Goal: Information Seeking & Learning: Learn about a topic

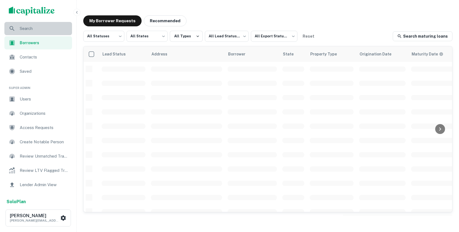
click at [51, 29] on span "Search" at bounding box center [44, 28] width 49 height 7
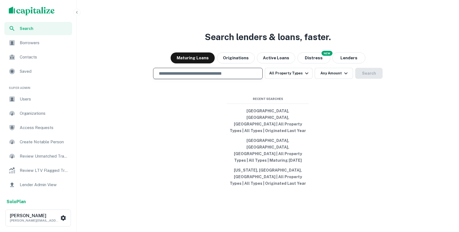
click at [177, 76] on input "text" at bounding box center [208, 73] width 105 height 6
click at [285, 79] on button "All Property Types" at bounding box center [289, 73] width 48 height 11
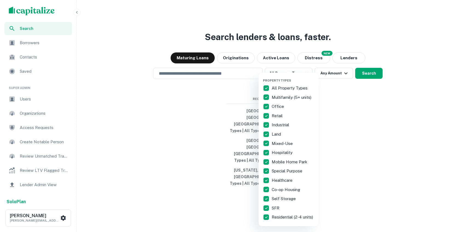
click at [247, 105] on div at bounding box center [229, 116] width 459 height 232
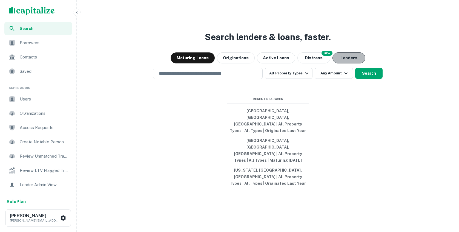
click at [342, 63] on button "Lenders" at bounding box center [349, 57] width 33 height 11
click at [235, 79] on div "​" at bounding box center [208, 73] width 110 height 11
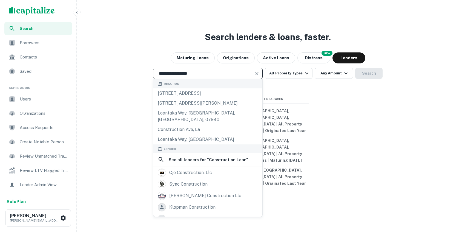
type input "**********"
click at [330, 116] on div "**********" at bounding box center [268, 129] width 378 height 232
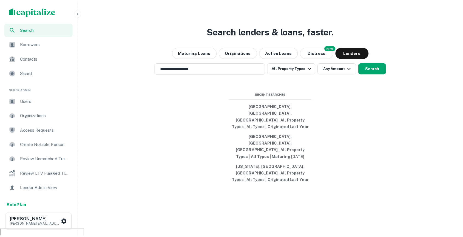
scroll to position [13, 0]
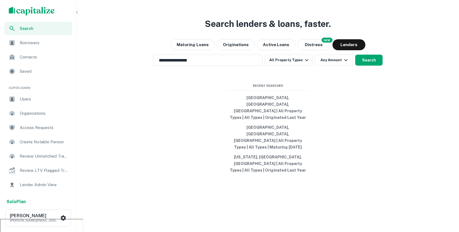
click at [244, 48] on div "**********" at bounding box center [268, 116] width 378 height 232
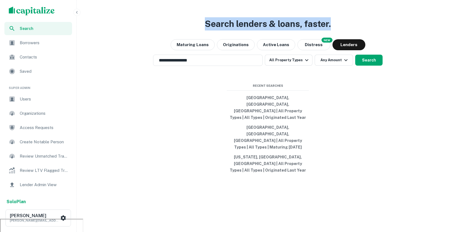
drag, startPoint x: 205, startPoint y: 41, endPoint x: 332, endPoint y: 38, distance: 126.6
click at [331, 30] on h3 "Search lenders & loans, faster." at bounding box center [268, 23] width 126 height 13
click at [342, 39] on div "**********" at bounding box center [268, 116] width 378 height 232
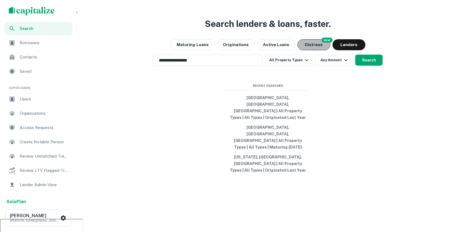
click at [314, 50] on button "Distress" at bounding box center [314, 44] width 33 height 11
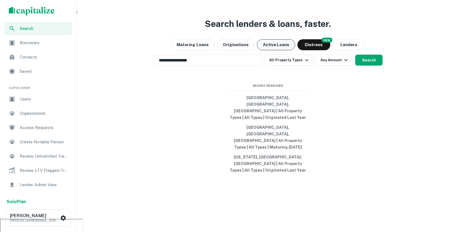
click at [270, 50] on button "Active Loans" at bounding box center [276, 44] width 38 height 11
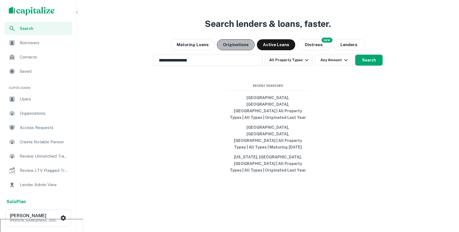
click at [237, 50] on button "Originations" at bounding box center [236, 44] width 38 height 11
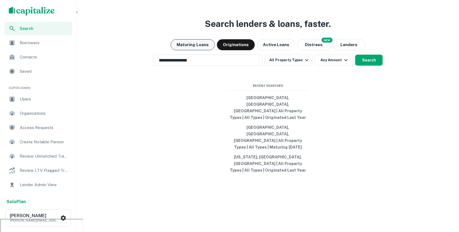
click at [195, 50] on button "Maturing Loans" at bounding box center [193, 44] width 44 height 11
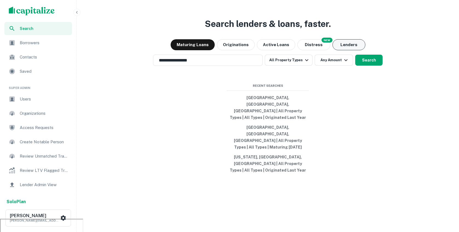
click at [344, 50] on button "Lenders" at bounding box center [349, 44] width 33 height 11
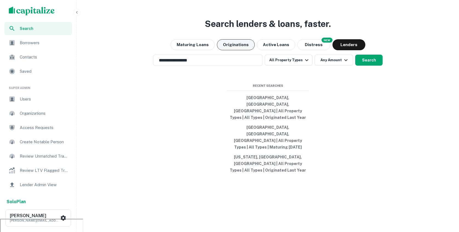
click at [237, 50] on button "Originations" at bounding box center [236, 44] width 38 height 11
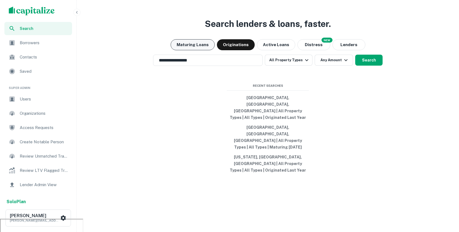
click at [199, 50] on button "Maturing Loans" at bounding box center [193, 44] width 44 height 11
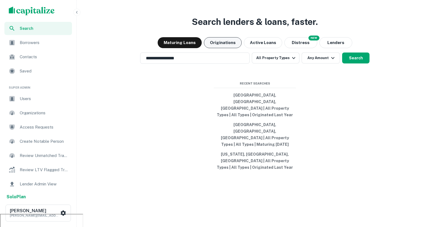
click at [226, 48] on button "Originations" at bounding box center [223, 42] width 38 height 11
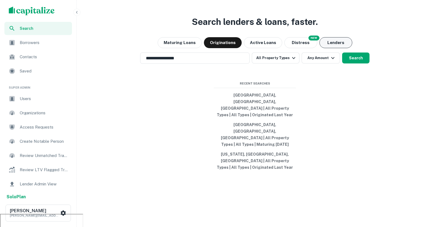
click at [332, 48] on button "Lenders" at bounding box center [336, 42] width 33 height 11
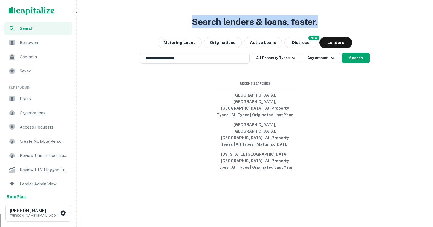
drag, startPoint x: 192, startPoint y: 38, endPoint x: 319, endPoint y: 36, distance: 127.7
click at [319, 36] on div "**********" at bounding box center [255, 113] width 352 height 227
click at [297, 48] on button "Distress" at bounding box center [301, 42] width 33 height 11
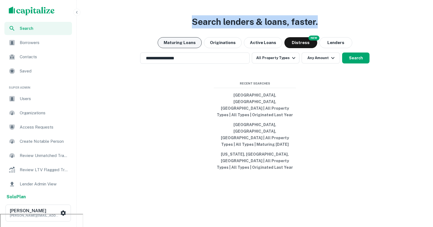
click at [182, 48] on button "Maturing Loans" at bounding box center [180, 42] width 44 height 11
click at [300, 48] on button "Distress" at bounding box center [301, 42] width 33 height 11
click at [181, 48] on button "Maturing Loans" at bounding box center [180, 42] width 44 height 11
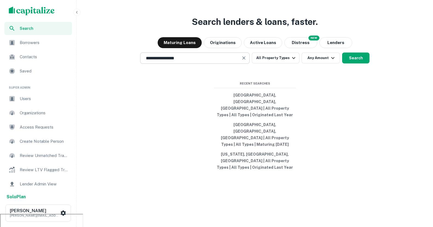
click at [238, 61] on input "**********" at bounding box center [191, 58] width 96 height 6
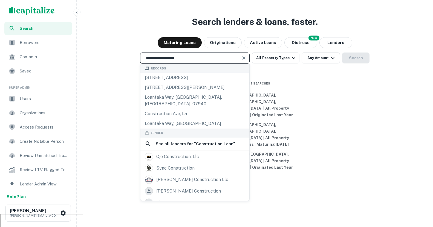
click at [193, 64] on div "**********" at bounding box center [195, 58] width 110 height 11
click at [193, 61] on input "**********" at bounding box center [191, 58] width 96 height 6
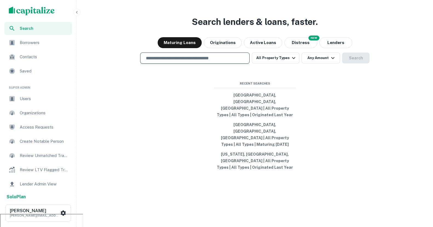
click at [206, 61] on input "text" at bounding box center [195, 58] width 105 height 6
click at [249, 86] on div at bounding box center [195, 77] width 110 height 27
click at [274, 64] on button "All Property Types" at bounding box center [276, 58] width 48 height 11
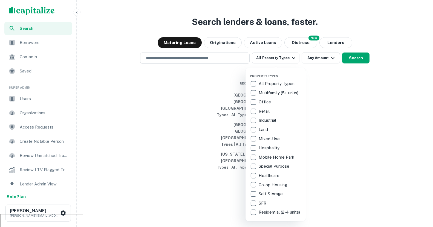
click at [261, 21] on div at bounding box center [216, 113] width 433 height 227
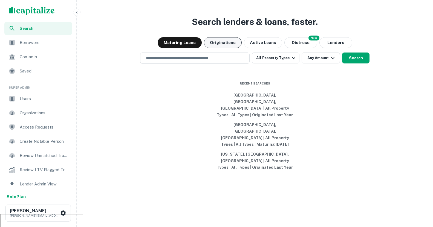
click at [222, 48] on button "Originations" at bounding box center [223, 42] width 38 height 11
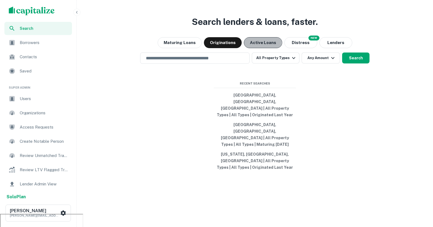
click at [259, 48] on button "Active Loans" at bounding box center [263, 42] width 38 height 11
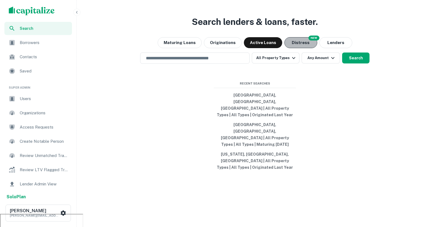
click at [304, 48] on button "Distress" at bounding box center [301, 42] width 33 height 11
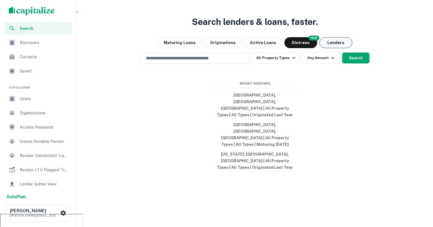
click at [331, 48] on button "Lenders" at bounding box center [336, 42] width 33 height 11
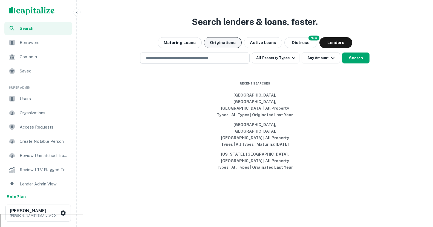
click at [219, 48] on button "Originations" at bounding box center [223, 42] width 38 height 11
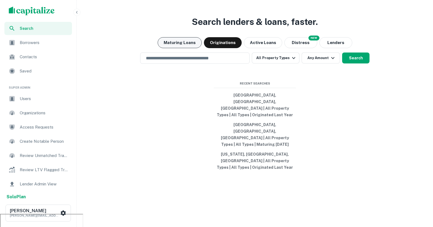
click at [189, 48] on button "Maturing Loans" at bounding box center [180, 42] width 44 height 11
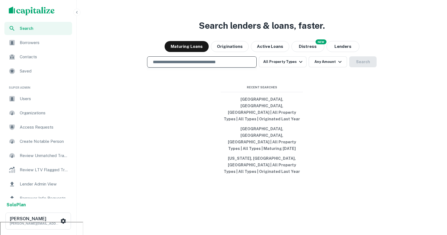
click at [236, 65] on input "text" at bounding box center [202, 62] width 105 height 6
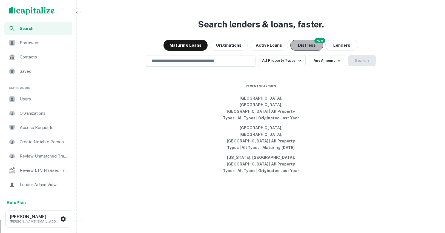
click at [304, 51] on button "Distress" at bounding box center [306, 45] width 33 height 11
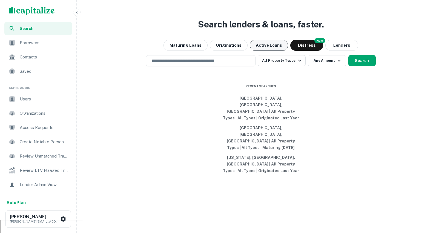
click at [266, 51] on button "Active Loans" at bounding box center [269, 45] width 38 height 11
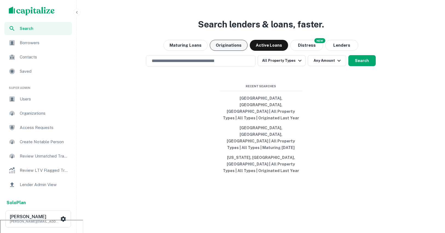
click at [225, 51] on button "Originations" at bounding box center [229, 45] width 38 height 11
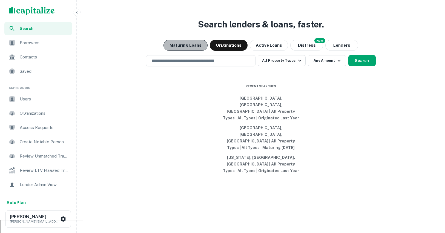
click at [193, 51] on button "Maturing Loans" at bounding box center [186, 45] width 44 height 11
